Goal: Task Accomplishment & Management: Manage account settings

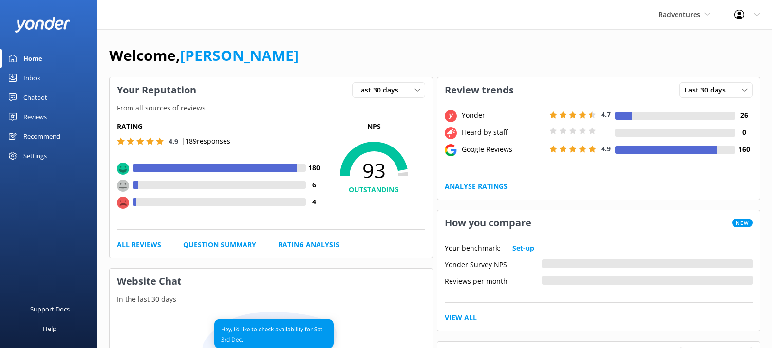
click at [34, 164] on div "Settings" at bounding box center [34, 155] width 23 height 19
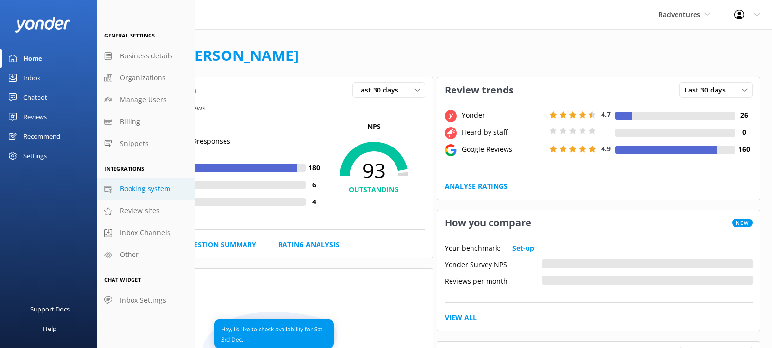
click at [139, 191] on span "Booking system" at bounding box center [145, 189] width 51 height 11
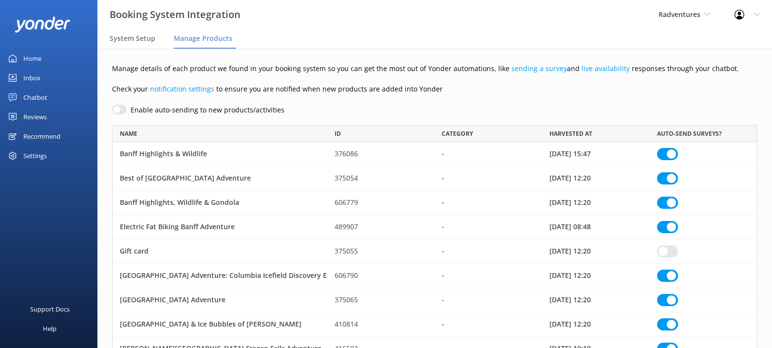
scroll to position [838, 638]
click at [130, 39] on span "System Setup" at bounding box center [133, 39] width 46 height 10
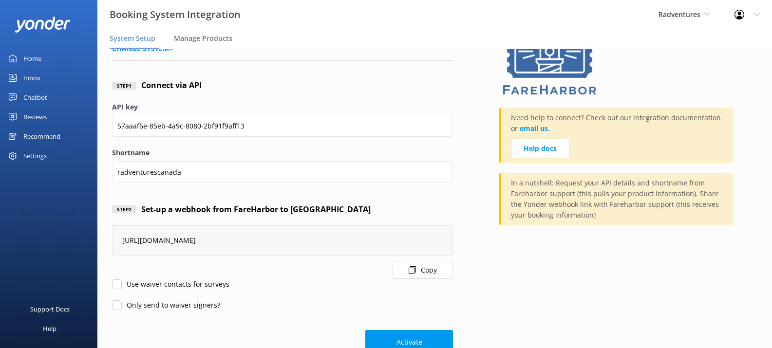
scroll to position [59, 0]
